Goal: Task Accomplishment & Management: Use online tool/utility

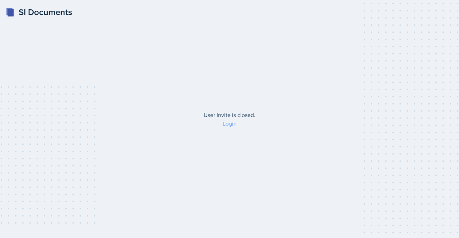
click at [230, 124] on link "Login" at bounding box center [230, 124] width 14 height 8
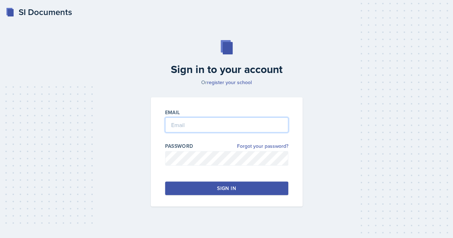
click at [230, 124] on input "email" at bounding box center [226, 125] width 123 height 15
type input "s"
type input "[EMAIL_ADDRESS][DOMAIN_NAME]"
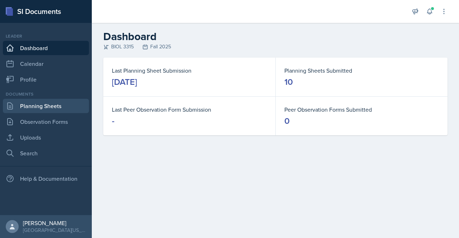
click at [44, 104] on link "Planning Sheets" at bounding box center [46, 106] width 86 height 14
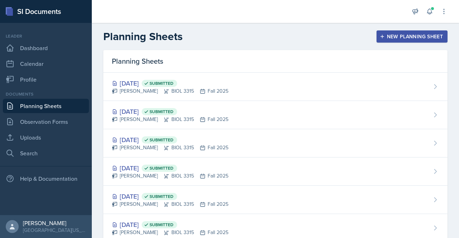
click at [406, 35] on div "New Planning Sheet" at bounding box center [412, 37] width 62 height 6
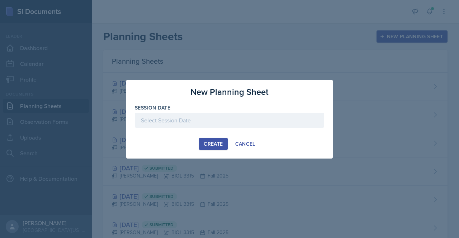
click at [219, 122] on div at bounding box center [229, 120] width 189 height 15
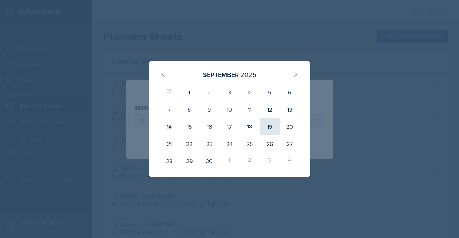
click at [276, 131] on div "19" at bounding box center [270, 126] width 20 height 17
type input "[DATE]"
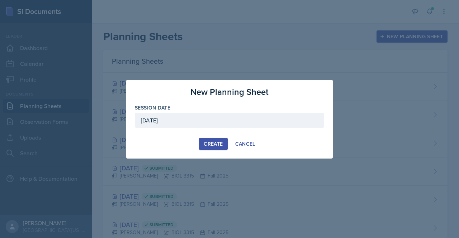
click at [206, 142] on div "Create" at bounding box center [213, 144] width 19 height 6
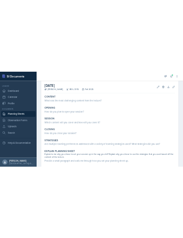
scroll to position [34, 0]
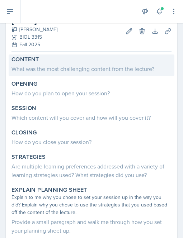
click at [28, 68] on div "What was the most challenging content from the lecture?" at bounding box center [91, 69] width 160 height 9
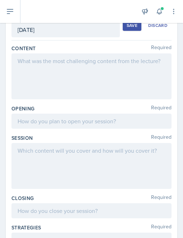
click at [24, 73] on div at bounding box center [91, 76] width 160 height 46
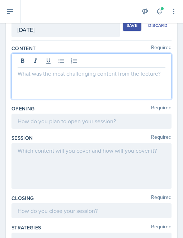
scroll to position [47, 0]
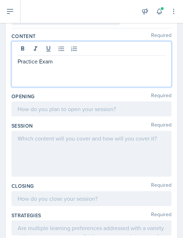
click at [67, 65] on p "Practice Exam" at bounding box center [92, 61] width 148 height 9
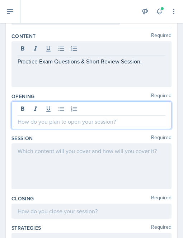
click at [41, 108] on div at bounding box center [91, 115] width 160 height 28
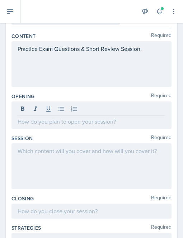
click at [29, 74] on div "Practice Exam Questions & Short Review Session." at bounding box center [91, 64] width 160 height 46
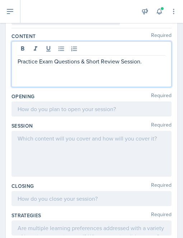
scroll to position [59, 0]
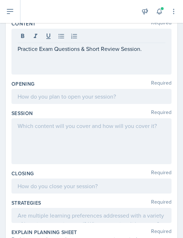
click at [29, 74] on div "Content Required Practice Exam Questions & Short Review Session." at bounding box center [91, 49] width 160 height 60
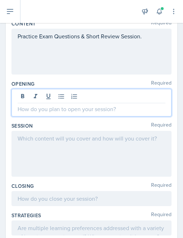
click at [21, 97] on div at bounding box center [91, 103] width 160 height 28
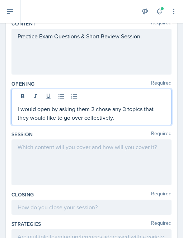
click at [95, 108] on p "I would open by asking them 2 chose any 3 topics that they would like to go ove…" at bounding box center [92, 113] width 148 height 17
click at [105, 109] on p "I would open by asking them to chose any 3 topics that they would like to go ov…" at bounding box center [92, 113] width 148 height 17
click at [118, 118] on p "I would open by asking them to choose any 3 topics that they would like to go o…" at bounding box center [92, 113] width 148 height 17
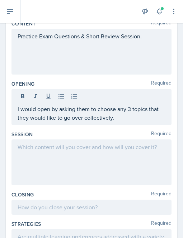
click at [53, 153] on div at bounding box center [91, 162] width 160 height 46
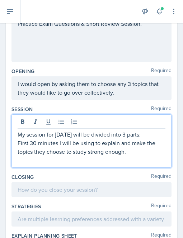
click at [130, 148] on p "First 30 minutes I will be using to explain and make the topics they choose to …" at bounding box center [92, 147] width 148 height 17
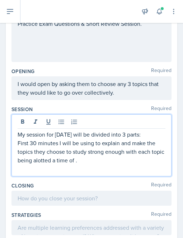
click at [53, 160] on p "First 30 minutes I will be using to explain and make the topics they choose to …" at bounding box center [92, 152] width 148 height 26
click at [86, 162] on p "First 30 minutes I will be using to explain and make the topics they choose to …" at bounding box center [92, 152] width 148 height 26
click at [92, 161] on p "First 30 minutes I will be using to explain and make the topics they choose to …" at bounding box center [92, 152] width 148 height 26
click at [36, 142] on p "First 30 minutes I will be using to explain and make the topics they choose to …" at bounding box center [92, 152] width 148 height 26
click at [135, 161] on p "First 40 minutes I will be using to explain and make the topics they choose to …" at bounding box center [92, 152] width 148 height 26
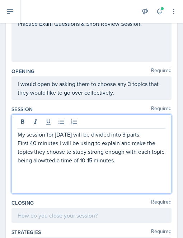
click at [153, 137] on p "My session for [DATE] will be divided into 3 parts:" at bounding box center [92, 134] width 148 height 9
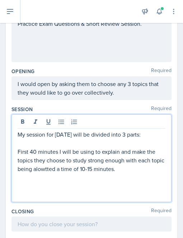
click at [30, 190] on p at bounding box center [92, 194] width 148 height 9
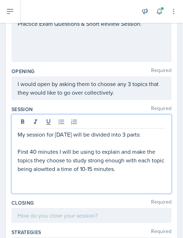
drag, startPoint x: 39, startPoint y: 179, endPoint x: 19, endPoint y: 180, distance: 20.5
click at [19, 180] on p at bounding box center [92, 177] width 148 height 9
click at [28, 187] on p at bounding box center [92, 186] width 148 height 9
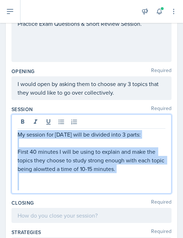
drag, startPoint x: 28, startPoint y: 187, endPoint x: 17, endPoint y: 82, distance: 106.0
click at [17, 82] on div "Content Required Practice Exam Questions & Short Review Session. Opening Requir…" at bounding box center [91, 216] width 160 height 426
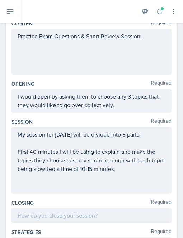
click at [59, 82] on div "Opening Required" at bounding box center [91, 83] width 160 height 7
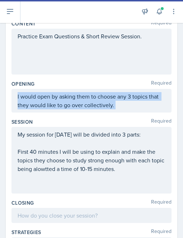
drag, startPoint x: 15, startPoint y: 94, endPoint x: 127, endPoint y: 110, distance: 112.6
click at [127, 110] on div "I would open by asking them to choose any 3 topics that they would like to go o…" at bounding box center [91, 101] width 160 height 24
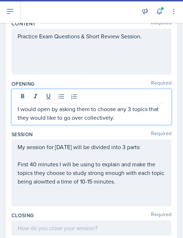
scroll to position [72, 0]
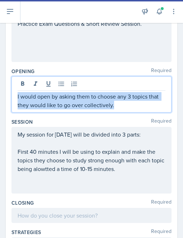
drag, startPoint x: 117, startPoint y: 107, endPoint x: 16, endPoint y: 94, distance: 101.9
click at [16, 94] on div "I would open by asking them to choose any 3 topics that they would like to go o…" at bounding box center [91, 94] width 160 height 36
copy p "I would open by asking them to choose any 3 topics that they would like to go o…"
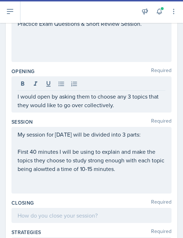
drag, startPoint x: 17, startPoint y: 135, endPoint x: 141, endPoint y: 172, distance: 129.2
click at [141, 172] on div "My session for [DATE] will be divided into 3 parts: First 40 minutes I will be …" at bounding box center [91, 160] width 160 height 67
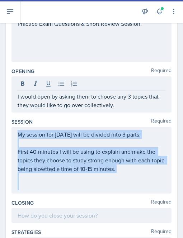
scroll to position [84, 0]
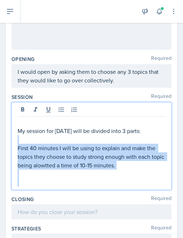
copy div "First 40 minutes I will be using to explain and make the topics they choose to …"
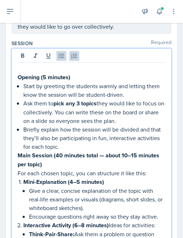
scroll to position [134, 0]
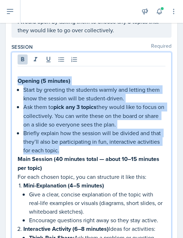
drag, startPoint x: 92, startPoint y: 153, endPoint x: 15, endPoint y: 80, distance: 106.7
click at [15, 80] on div "Opening (5 minutes) Start by greeting the students warmly and letting them know…" at bounding box center [91, 161] width 160 height 219
copy div "Opening (5 minutes) Start by greeting the students warmly and letting them know…"
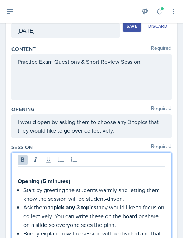
scroll to position [46, 0]
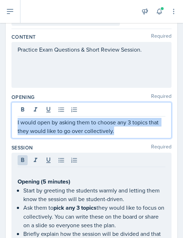
drag, startPoint x: 121, startPoint y: 131, endPoint x: 13, endPoint y: 116, distance: 109.2
click at [13, 116] on div "I would open by asking them to choose any 3 topics that they would like to go o…" at bounding box center [91, 120] width 160 height 36
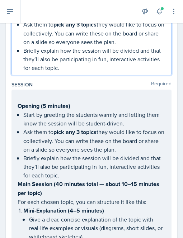
scroll to position [177, 0]
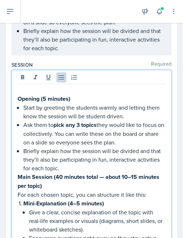
click at [88, 163] on p "Briefly explain how the session will be divided and that they’ll also be partic…" at bounding box center [94, 160] width 142 height 26
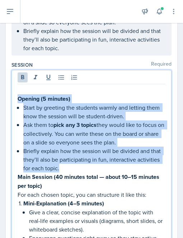
drag, startPoint x: 89, startPoint y: 169, endPoint x: 12, endPoint y: 99, distance: 103.5
click at [12, 99] on div "Opening (5 minutes) Start by greeting the students warmly and letting them know…" at bounding box center [91, 179] width 160 height 219
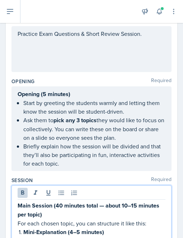
scroll to position [59, 0]
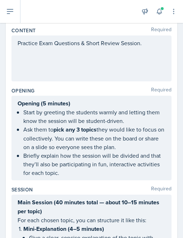
scroll to position [65, 0]
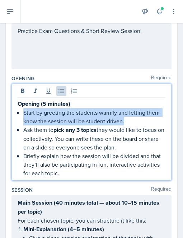
drag, startPoint x: 128, startPoint y: 120, endPoint x: 23, endPoint y: 111, distance: 105.0
click at [23, 111] on p "Start by greeting the students warmly and letting them know the session will be…" at bounding box center [94, 116] width 142 height 17
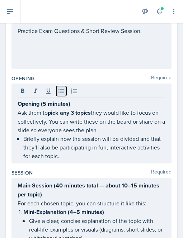
click at [61, 94] on button at bounding box center [61, 91] width 10 height 10
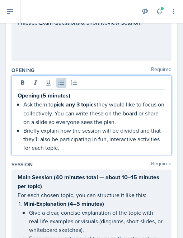
scroll to position [73, 0]
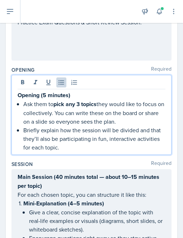
drag, startPoint x: 138, startPoint y: 119, endPoint x: 63, endPoint y: 111, distance: 75.4
click at [63, 111] on p "Ask them to pick any 3 topics they would like to focus on collectively. You can…" at bounding box center [94, 113] width 142 height 26
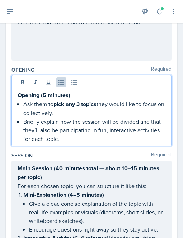
click at [30, 104] on p "Ask them to pick any 3 topics they would like to focus on collectively." at bounding box center [94, 109] width 142 height 18
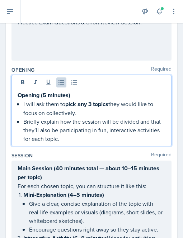
click at [25, 120] on p "Briefly explain how the session will be divided and that they’ll also be partic…" at bounding box center [94, 130] width 142 height 26
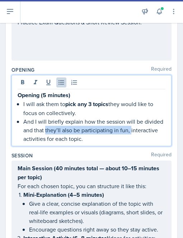
drag, startPoint x: 65, startPoint y: 129, endPoint x: 157, endPoint y: 129, distance: 91.4
click at [157, 129] on p "And I will briefly explain how the session will be divided and that they’ll als…" at bounding box center [94, 130] width 142 height 26
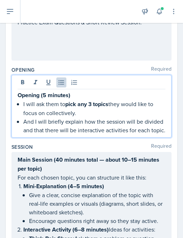
click at [56, 134] on p "And I will briefly explain how the session will be divided and that there will …" at bounding box center [94, 125] width 142 height 17
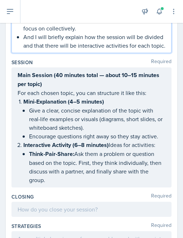
scroll to position [158, 0]
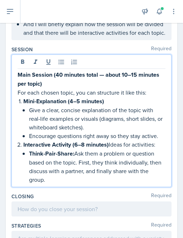
click at [85, 97] on p "For each chosen topic, you can structure it like this:" at bounding box center [92, 92] width 148 height 9
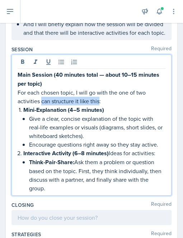
drag, startPoint x: 97, startPoint y: 107, endPoint x: 41, endPoint y: 106, distance: 56.3
click at [41, 105] on p "For each chosen topic, I will go with the one of two activities can structure i…" at bounding box center [92, 96] width 148 height 17
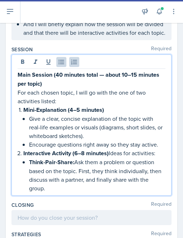
click at [155, 135] on p "Give a clear, concise explanation of the topic with real-life examples or visua…" at bounding box center [97, 127] width 136 height 26
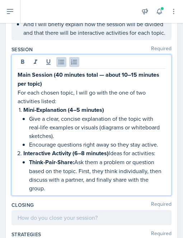
click at [91, 140] on p "Give a clear, concise explanation of the topic with real-life examples or visua…" at bounding box center [97, 127] width 136 height 26
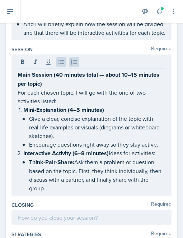
click at [160, 153] on div "Main Session (40 minutes total — about 10–15 minutes per topic) For each chosen…" at bounding box center [91, 124] width 160 height 141
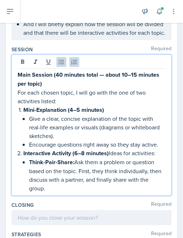
click at [159, 149] on p "Encourage questions right away so they stay active." at bounding box center [97, 144] width 136 height 9
click at [92, 140] on p "Give a clear, concise explanation of the topic with real-life examples or visua…" at bounding box center [97, 127] width 136 height 26
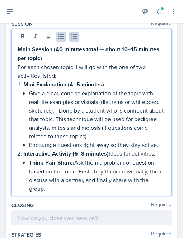
scroll to position [186, 0]
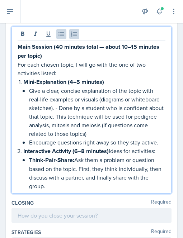
click at [158, 147] on p "Encourage questions right away so they stay active." at bounding box center [97, 142] width 136 height 9
click at [111, 147] on p "Encourage questions right away so they stay active." at bounding box center [97, 142] width 136 height 9
click at [31, 99] on p "Give a clear, concise explanation of the topic with real-life examples or visua…" at bounding box center [97, 112] width 136 height 52
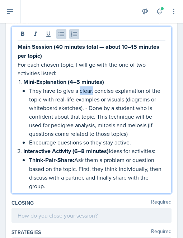
drag, startPoint x: 80, startPoint y: 99, endPoint x: 93, endPoint y: 100, distance: 12.9
click at [93, 100] on p "They have to give a clear, concise explanation of the topic with real-life exam…" at bounding box center [97, 112] width 136 height 52
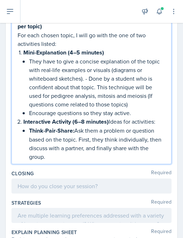
scroll to position [217, 0]
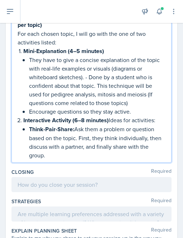
click at [29, 116] on p "Encourage questions so they stay active." at bounding box center [97, 111] width 136 height 9
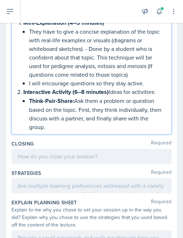
scroll to position [246, 0]
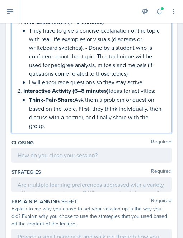
click at [151, 86] on p "I will encourage questions so they stay active." at bounding box center [97, 82] width 136 height 9
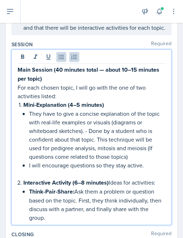
scroll to position [161, 0]
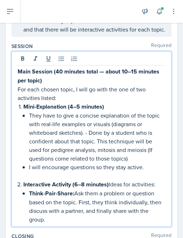
click at [76, 102] on p "For each chosen topic, I will go with the one of two activities listed:" at bounding box center [92, 93] width 148 height 17
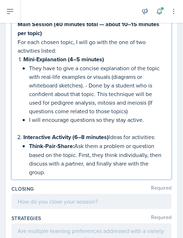
scroll to position [210, 0]
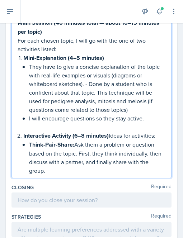
click at [105, 62] on p "Mini-Explanation (4–5 minutes)" at bounding box center [94, 57] width 142 height 9
click at [110, 140] on p "Interactive Activity (6–8 minutes) Ideas for activities:" at bounding box center [94, 135] width 142 height 9
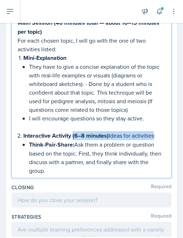
drag, startPoint x: 154, startPoint y: 143, endPoint x: 73, endPoint y: 142, distance: 80.7
click at [73, 140] on p "Interactive Activity (6–8 minutes) Ideas for activities:" at bounding box center [94, 135] width 142 height 9
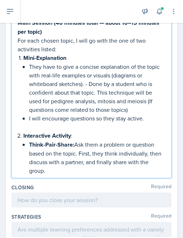
click at [72, 62] on p "Mini-Explanation" at bounding box center [94, 57] width 142 height 9
click at [60, 157] on p "Think-Pair-Share: Ask them a problem or question based on the topic. First, the…" at bounding box center [97, 157] width 136 height 35
drag, startPoint x: 82, startPoint y: 137, endPoint x: 68, endPoint y: 142, distance: 14.7
click at [68, 142] on ol "Mini-Explanation: They have to give a concise explanation of the topic with rea…" at bounding box center [94, 114] width 142 height 122
click at [75, 140] on p "Interactive Activity :" at bounding box center [94, 135] width 142 height 9
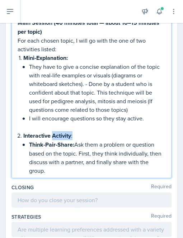
drag, startPoint x: 75, startPoint y: 142, endPoint x: 68, endPoint y: 142, distance: 6.5
click at [68, 140] on p "Interactive Activity :" at bounding box center [94, 135] width 142 height 9
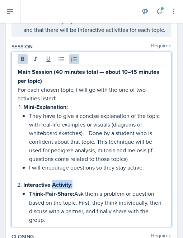
scroll to position [160, 0]
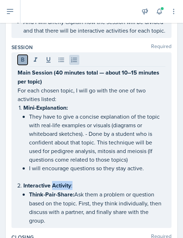
click at [22, 63] on icon at bounding box center [22, 59] width 7 height 7
click at [21, 62] on icon at bounding box center [22, 59] width 3 height 4
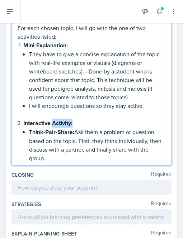
scroll to position [223, 0]
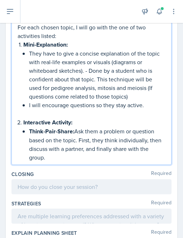
click at [83, 143] on p "Think-Pair-Share: Ask them a problem or question based on the topic. First, the…" at bounding box center [97, 144] width 136 height 35
click at [29, 135] on strong "Think-Pair-Share:" at bounding box center [51, 131] width 45 height 8
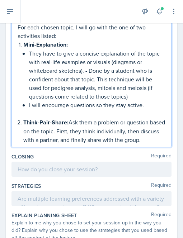
click at [68, 130] on p "Think-Pair-Share: Ask them a problem or question based on the topic. First, the…" at bounding box center [94, 131] width 142 height 26
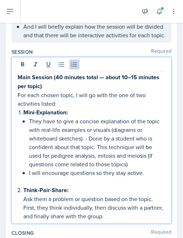
scroll to position [155, 0]
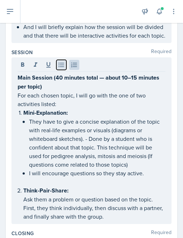
click at [62, 68] on icon at bounding box center [61, 64] width 7 height 7
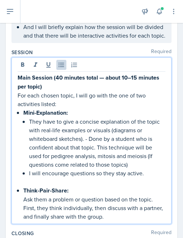
scroll to position [177, 0]
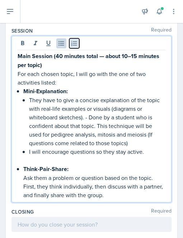
click at [76, 46] on icon at bounding box center [74, 43] width 6 height 5
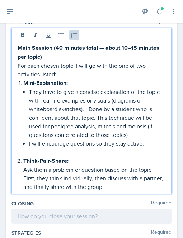
scroll to position [180, 0]
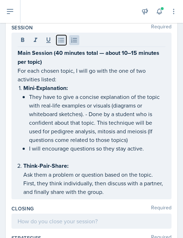
click at [62, 43] on icon at bounding box center [60, 40] width 5 height 5
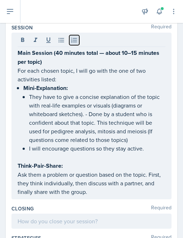
click at [70, 45] on button at bounding box center [74, 40] width 10 height 10
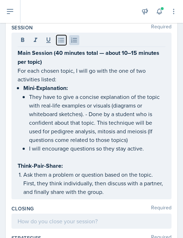
click at [60, 44] on icon at bounding box center [61, 40] width 7 height 7
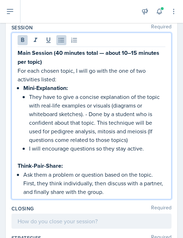
click at [21, 94] on div "Main Session (40 minutes total — about 10–15 minutes per topic) For each chosen…" at bounding box center [92, 122] width 148 height 148
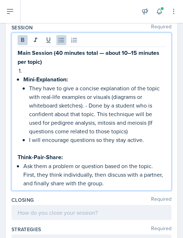
click at [22, 87] on div "Main Session (40 minutes total — about 10–15 minutes per topic) Mini-Explanatio…" at bounding box center [92, 117] width 148 height 139
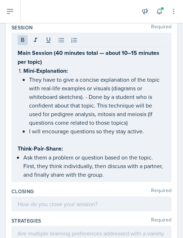
click at [17, 154] on div "Main Session (40 minutes total — about 10–15 minutes per topic) Mini-Explanatio…" at bounding box center [91, 107] width 160 height 149
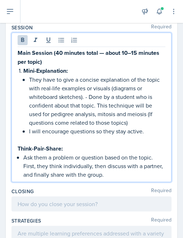
click at [23, 153] on strong "Think-Pair-Share:" at bounding box center [40, 148] width 45 height 8
click at [49, 66] on p "Main Session (40 minutes total — about 10–15 minutes per topic)" at bounding box center [92, 57] width 148 height 18
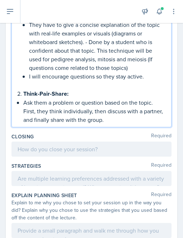
scroll to position [244, 0]
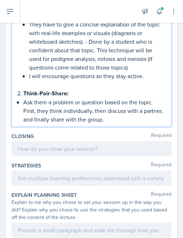
click at [130, 124] on p "Ask them a problem or question based on the topic. First, they think individual…" at bounding box center [94, 111] width 142 height 26
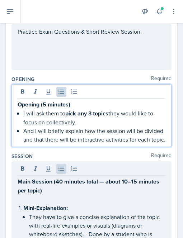
scroll to position [76, 0]
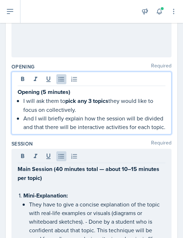
click at [67, 100] on strong "pick any 3 topics" at bounding box center [86, 101] width 43 height 8
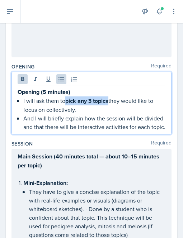
drag, startPoint x: 67, startPoint y: 100, endPoint x: 110, endPoint y: 104, distance: 42.5
click at [110, 104] on p "I will ask them to pick any 3 topics they would like to focus on collectively." at bounding box center [94, 105] width 142 height 18
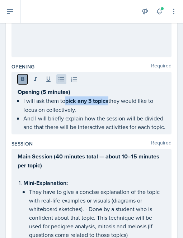
click at [23, 82] on button at bounding box center [23, 79] width 10 height 10
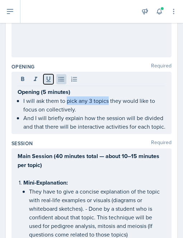
click at [48, 81] on icon at bounding box center [48, 79] width 4 height 5
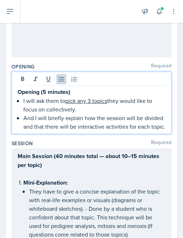
click at [55, 122] on p "And I will briefly explain how the session will be divided and that there will …" at bounding box center [94, 122] width 142 height 17
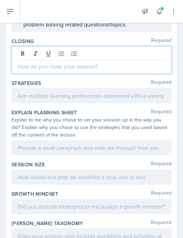
click at [39, 71] on p at bounding box center [92, 66] width 148 height 9
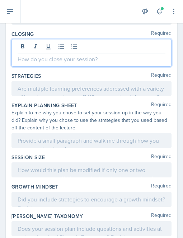
scroll to position [342, 0]
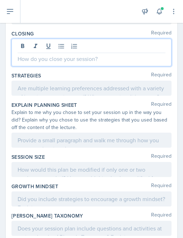
click at [34, 63] on p at bounding box center [92, 58] width 148 height 9
click at [32, 63] on p at bounding box center [92, 58] width 148 height 9
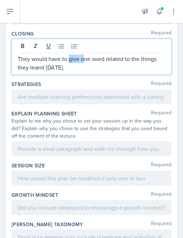
drag, startPoint x: 70, startPoint y: 76, endPoint x: 85, endPoint y: 75, distance: 15.4
click at [85, 72] on p "They would have to give one word related to the things they learnt [DATE]." at bounding box center [92, 62] width 148 height 17
drag, startPoint x: 91, startPoint y: 76, endPoint x: 105, endPoint y: 76, distance: 13.3
click at [105, 72] on p "They would have to give one word related to the things they learnt [DATE]." at bounding box center [92, 62] width 148 height 17
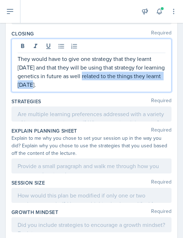
drag, startPoint x: 82, startPoint y: 101, endPoint x: 104, endPoint y: 92, distance: 23.3
click at [104, 89] on p "They would have to give one strategy that they learnt [DATE] and that they will…" at bounding box center [92, 71] width 148 height 34
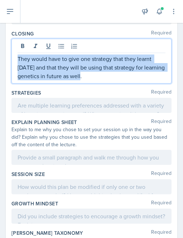
drag, startPoint x: 105, startPoint y: 92, endPoint x: 8, endPoint y: 67, distance: 99.9
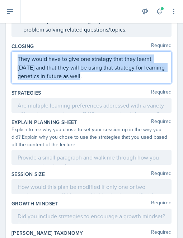
copy p "They would have to give one strategy that they learnt [DATE] and that they will…"
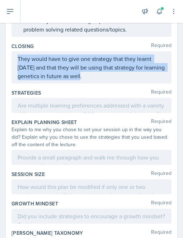
scroll to position [342, 0]
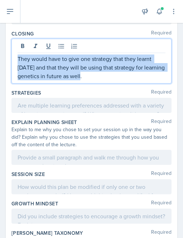
drag, startPoint x: 108, startPoint y: 94, endPoint x: 16, endPoint y: 72, distance: 93.6
click at [16, 72] on div "They would have to give one strategy that they learnt [DATE] and that they will…" at bounding box center [91, 61] width 160 height 45
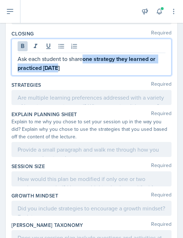
drag, startPoint x: 61, startPoint y: 86, endPoint x: 85, endPoint y: 71, distance: 28.3
click at [85, 71] on p "Ask each student to share one strategy they learned or practiced [DATE]" at bounding box center [92, 63] width 148 height 18
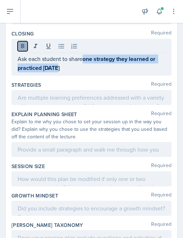
click at [22, 48] on icon at bounding box center [22, 46] width 3 height 4
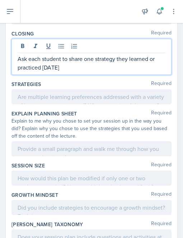
click at [68, 75] on div "Ask each student to share one strategy they learned or practiced [DATE]" at bounding box center [91, 57] width 160 height 36
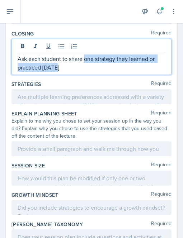
click at [66, 72] on p "Ask each student to share one strategy they learned or practiced [DATE]" at bounding box center [92, 62] width 148 height 17
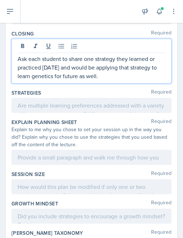
click at [23, 75] on p "Ask each student to share one strategy they learned or practiced [DATE] and wou…" at bounding box center [92, 67] width 148 height 26
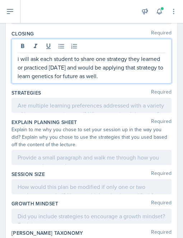
click at [129, 74] on p "i will ask each student to share one strategy they learned or practiced [DATE] …" at bounding box center [92, 67] width 148 height 26
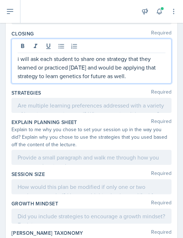
click at [154, 80] on p "i will ask each student to share one strategy that they learned or practiced [D…" at bounding box center [92, 67] width 148 height 26
drag, startPoint x: 37, startPoint y: 92, endPoint x: 142, endPoint y: 80, distance: 105.8
click at [142, 80] on p "i will ask each student to share one strategy that they learned or practiced [D…" at bounding box center [92, 67] width 148 height 26
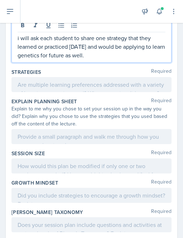
click at [20, 54] on p "i will ask each student to share one strategy that they learned or practiced [D…" at bounding box center [92, 47] width 148 height 26
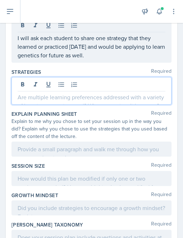
click at [30, 96] on div at bounding box center [91, 91] width 160 height 28
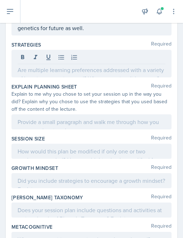
scroll to position [377, 0]
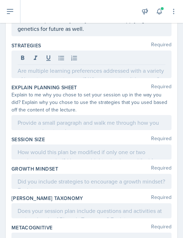
click at [32, 78] on div at bounding box center [91, 65] width 160 height 28
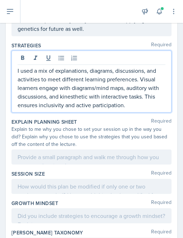
click at [20, 87] on p "I used a mix of explanations, diagrams, discussions, and activities to meet dif…" at bounding box center [92, 87] width 148 height 43
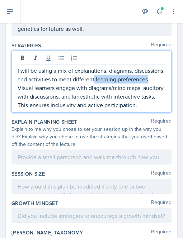
drag, startPoint x: 126, startPoint y: 95, endPoint x: 48, endPoint y: 105, distance: 78.4
click at [48, 105] on p "I will be using a mix of explanations, diagrams, discussions, and activities to…" at bounding box center [92, 87] width 148 height 43
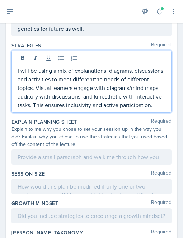
click at [125, 94] on p "I will be using a mix of explanations, diagrams, discussions, and activities to…" at bounding box center [92, 87] width 148 height 43
click at [56, 106] on p "I will be using a mix of explanations, diagrams, discussions, and activities to…" at bounding box center [92, 87] width 148 height 43
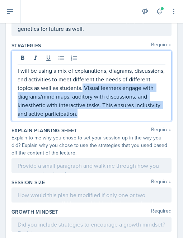
drag, startPoint x: 106, startPoint y: 103, endPoint x: 147, endPoint y: 135, distance: 52.1
click at [147, 121] on div "I will be using a mix of explanations, diagrams, discussions, and activities to…" at bounding box center [91, 86] width 160 height 71
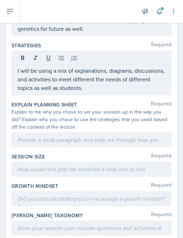
click at [33, 147] on div at bounding box center [91, 139] width 160 height 15
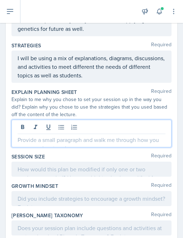
scroll to position [389, 0]
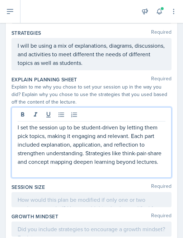
click at [28, 175] on p at bounding box center [92, 170] width 148 height 9
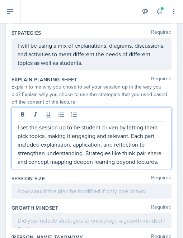
click at [39, 161] on p "I set the session up to be student-driven by letting them pick topics, making i…" at bounding box center [92, 144] width 148 height 43
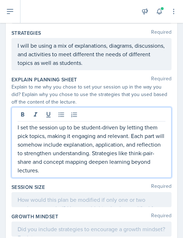
click at [59, 175] on p "I set the session up to be student-driven by letting them pick topics, making i…" at bounding box center [92, 149] width 148 height 52
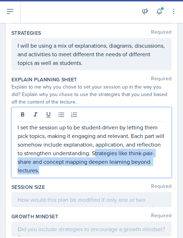
drag, startPoint x: 118, startPoint y: 169, endPoint x: 126, endPoint y: 188, distance: 20.9
click at [126, 175] on p "I set the session up to be student-driven by letting them pick topics, making i…" at bounding box center [92, 149] width 148 height 52
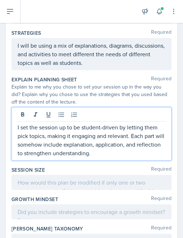
scroll to position [468, 0]
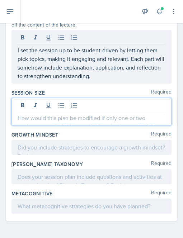
click at [49, 116] on p at bounding box center [92, 118] width 148 height 9
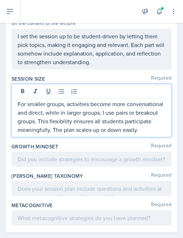
click at [143, 127] on p "For smaller groups, activities become more conversational and direct, while in …" at bounding box center [92, 117] width 148 height 34
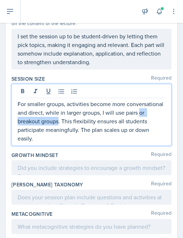
drag, startPoint x: 89, startPoint y: 138, endPoint x: 43, endPoint y: 138, distance: 46.2
click at [43, 138] on p "For smaller groups, activities become more conversational and direct, while in …" at bounding box center [92, 121] width 148 height 43
drag, startPoint x: 70, startPoint y: 137, endPoint x: 28, endPoint y: 137, distance: 42.3
click at [28, 137] on p "For smaller groups, activities become more conversational and direct, while in …" at bounding box center [92, 121] width 148 height 43
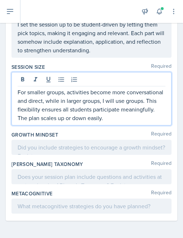
scroll to position [492, 0]
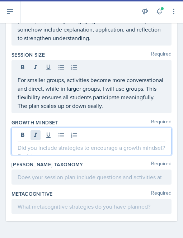
click at [39, 155] on div at bounding box center [91, 142] width 160 height 28
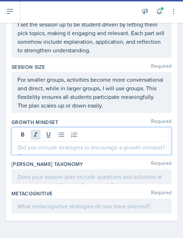
scroll to position [480, 0]
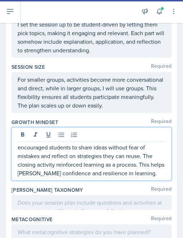
click at [18, 174] on p "encouraged students to share ideas without fear of mistakes and reflect on stra…" at bounding box center [92, 160] width 148 height 34
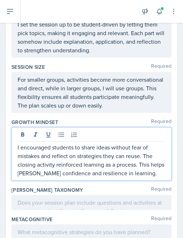
click at [50, 172] on p "I encouraged students to share ideas without fear of mistakes and reflect on st…" at bounding box center [92, 160] width 148 height 34
click at [21, 171] on p "I encourage students to share ideas without fear of mistakes and reflect on str…" at bounding box center [92, 160] width 148 height 34
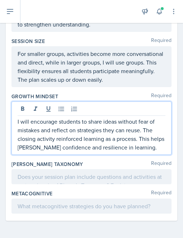
scroll to position [528, 0]
click at [111, 151] on p "I will encourage students to share ideas without fear of mistakes and reflect o…" at bounding box center [92, 134] width 148 height 34
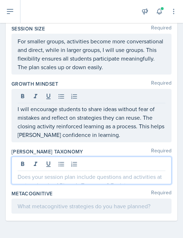
click at [53, 175] on div at bounding box center [91, 171] width 160 height 28
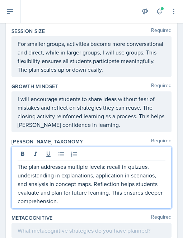
scroll to position [562, 0]
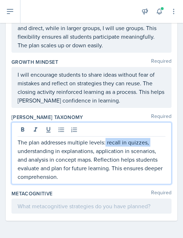
drag, startPoint x: 106, startPoint y: 144, endPoint x: 157, endPoint y: 145, distance: 50.9
click at [157, 145] on p "The plan addresses multiple levels: recall in quizzes, understanding in explana…" at bounding box center [92, 159] width 148 height 43
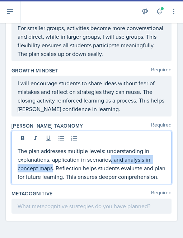
drag, startPoint x: 110, startPoint y: 151, endPoint x: 52, endPoint y: 163, distance: 59.3
click at [52, 163] on p "The plan addresses multiple levels: understanding in explanations, application …" at bounding box center [92, 164] width 148 height 34
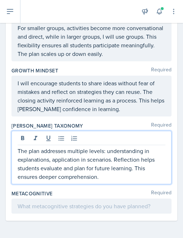
scroll to position [554, 0]
click at [77, 159] on p "The plan addresses multiple levels: understanding in explanations, application …" at bounding box center [92, 164] width 148 height 34
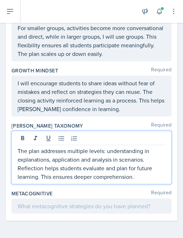
click at [144, 149] on p "The plan addresses multiple levels: understanding in explanations, application …" at bounding box center [92, 164] width 148 height 34
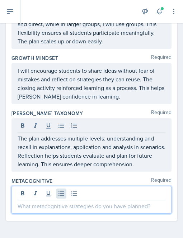
click at [61, 202] on div at bounding box center [91, 200] width 160 height 28
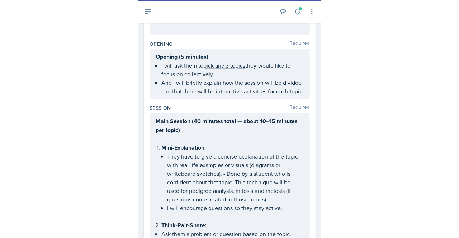
scroll to position [0, 0]
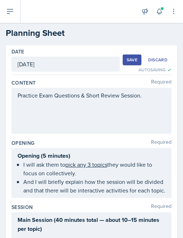
click at [127, 59] on div "Save" at bounding box center [132, 60] width 11 height 6
